Goal: Information Seeking & Learning: Learn about a topic

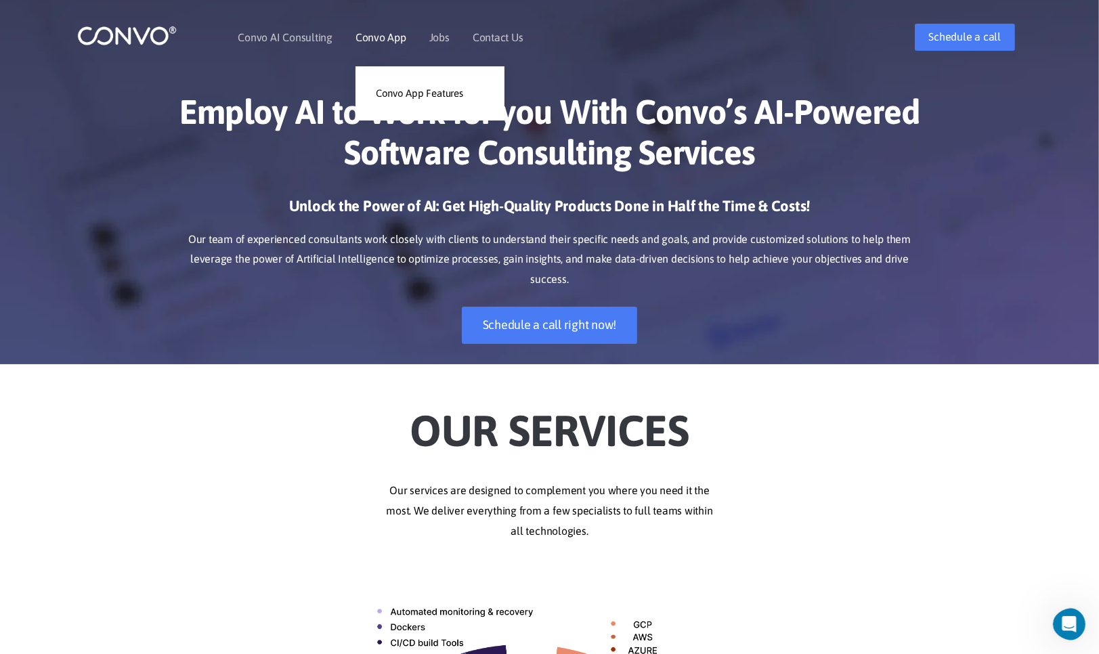
click at [387, 37] on link "Convo App" at bounding box center [381, 37] width 51 height 11
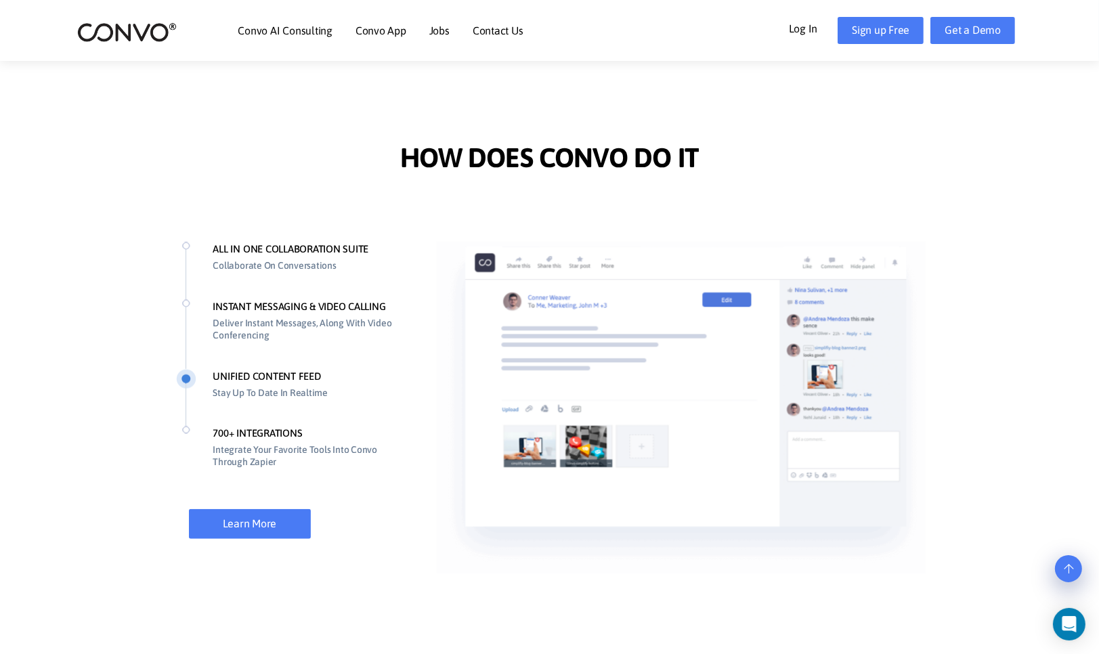
scroll to position [948, 0]
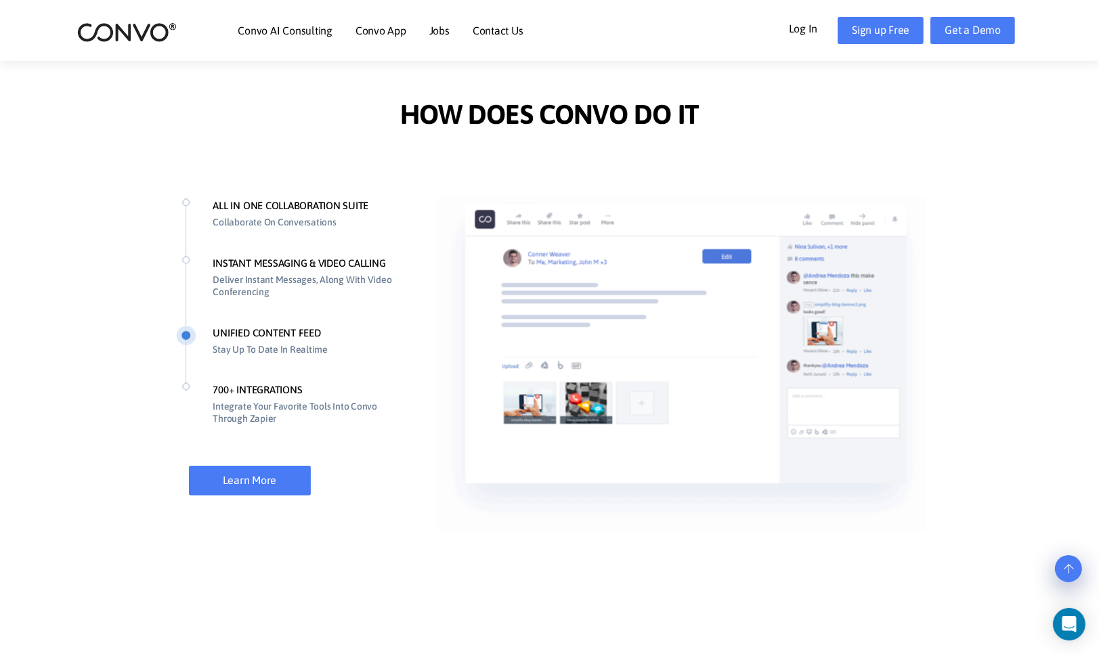
click at [272, 387] on li "700+ INTEGRATIONS Integrate Your Favorite Tools Into Convo Through Zapier" at bounding box center [292, 418] width 233 height 70
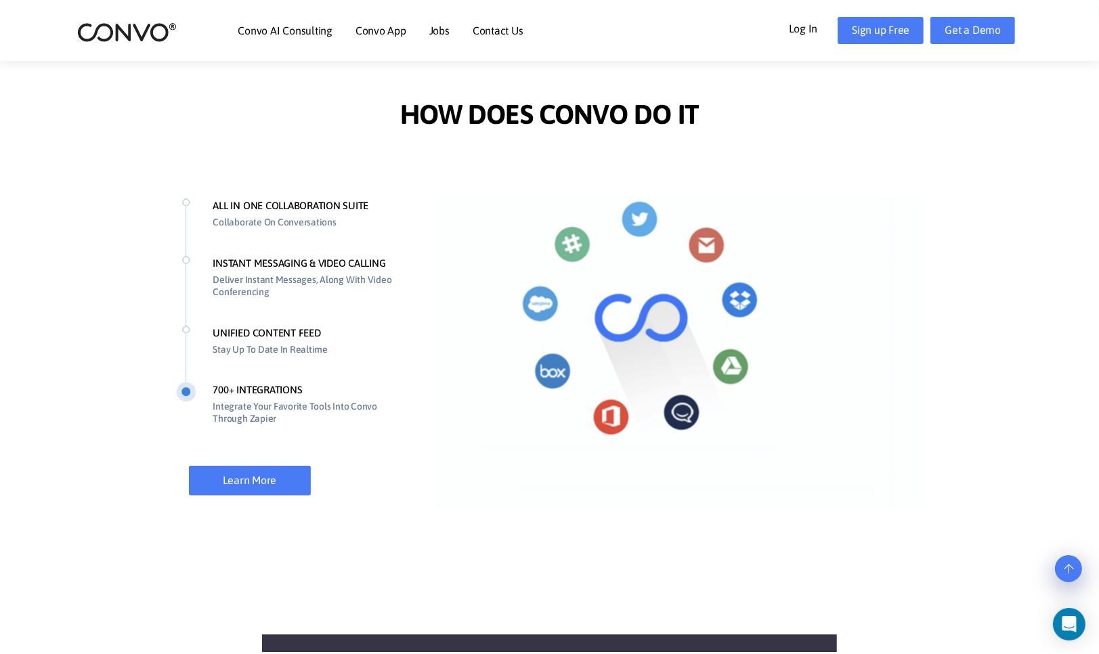
click at [260, 407] on p "Integrate Your Favorite Tools Into Convo Through Zapier" at bounding box center [306, 412] width 186 height 28
click at [255, 473] on link "Learn More" at bounding box center [250, 481] width 122 height 30
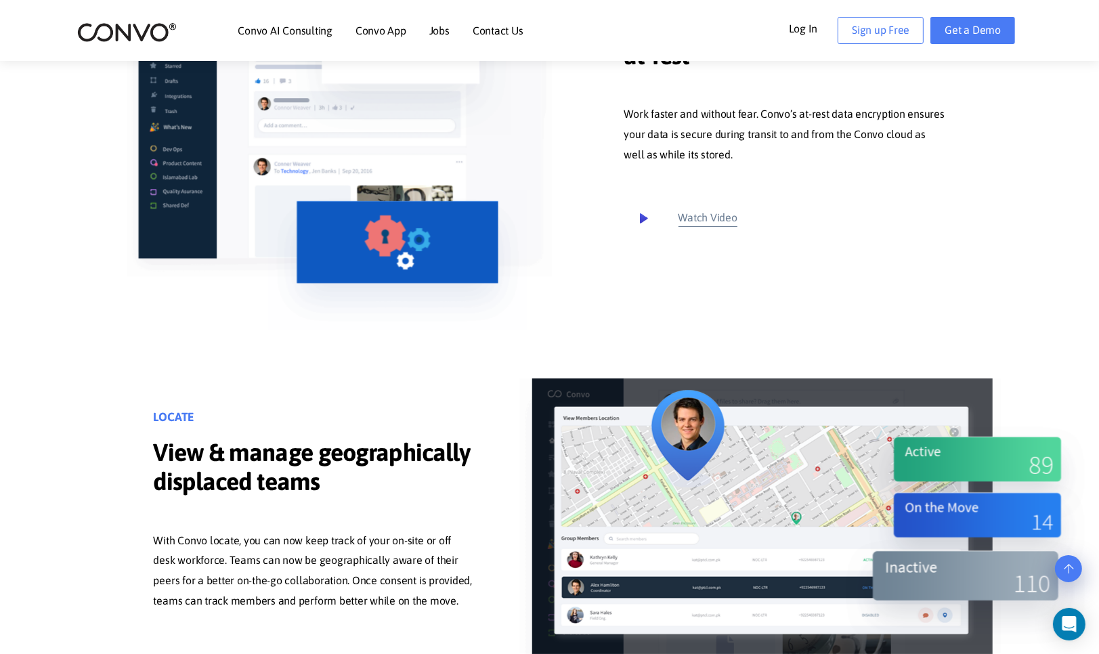
scroll to position [5690, 0]
